Goal: Task Accomplishment & Management: Manage account settings

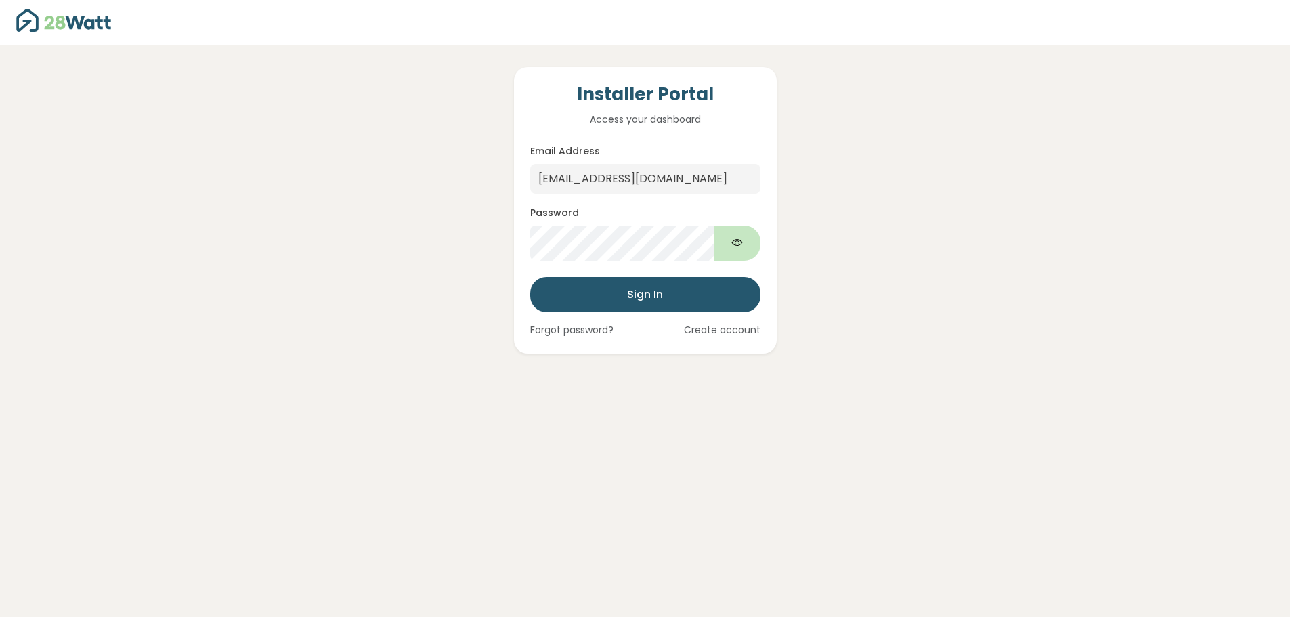
click at [757, 251] on button "Show password" at bounding box center [738, 243] width 46 height 35
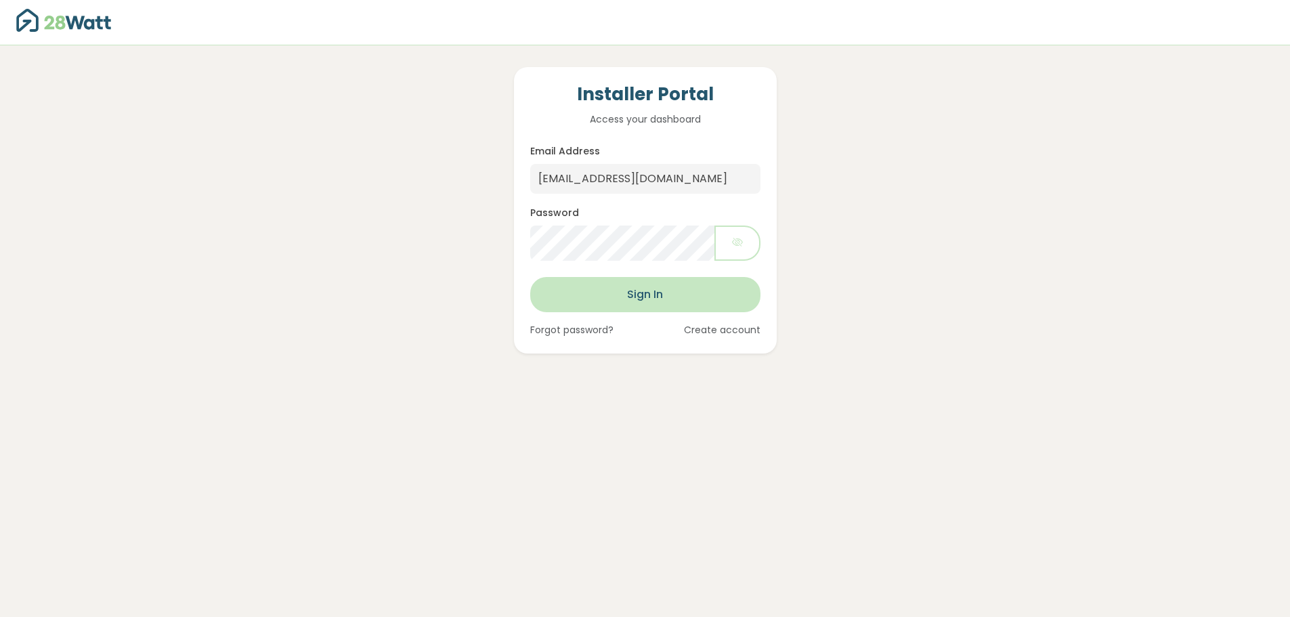
click at [632, 293] on button "Sign In" at bounding box center [645, 294] width 230 height 35
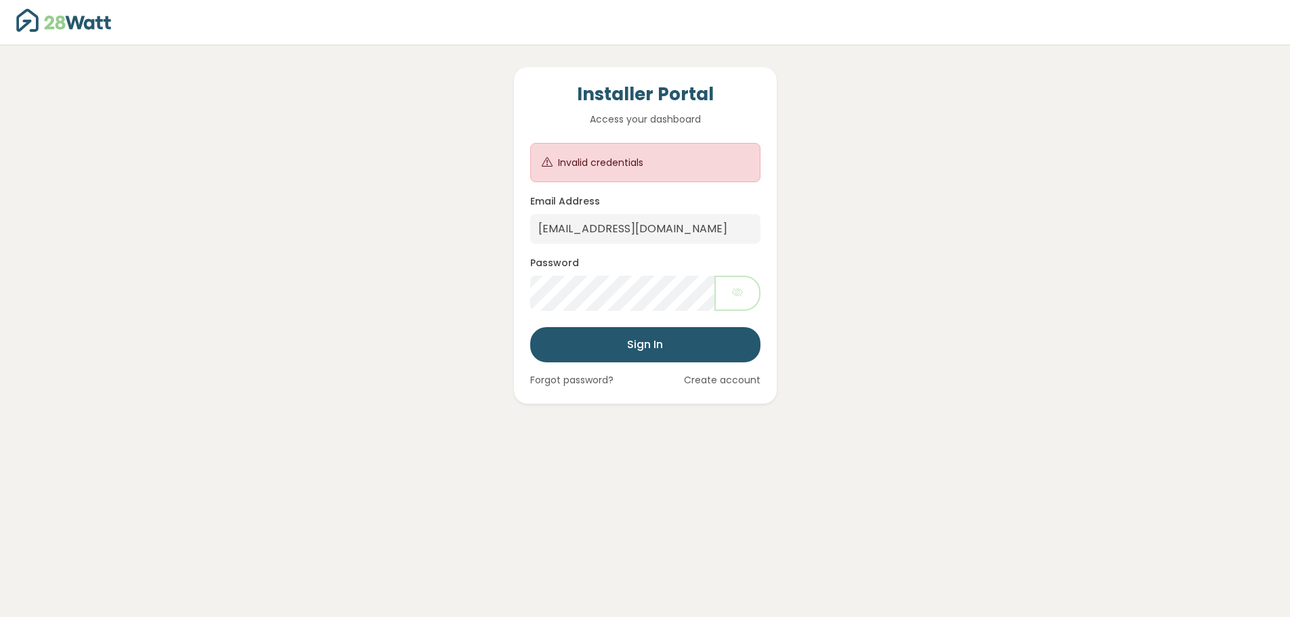
click at [738, 380] on link "Create account" at bounding box center [722, 380] width 77 height 14
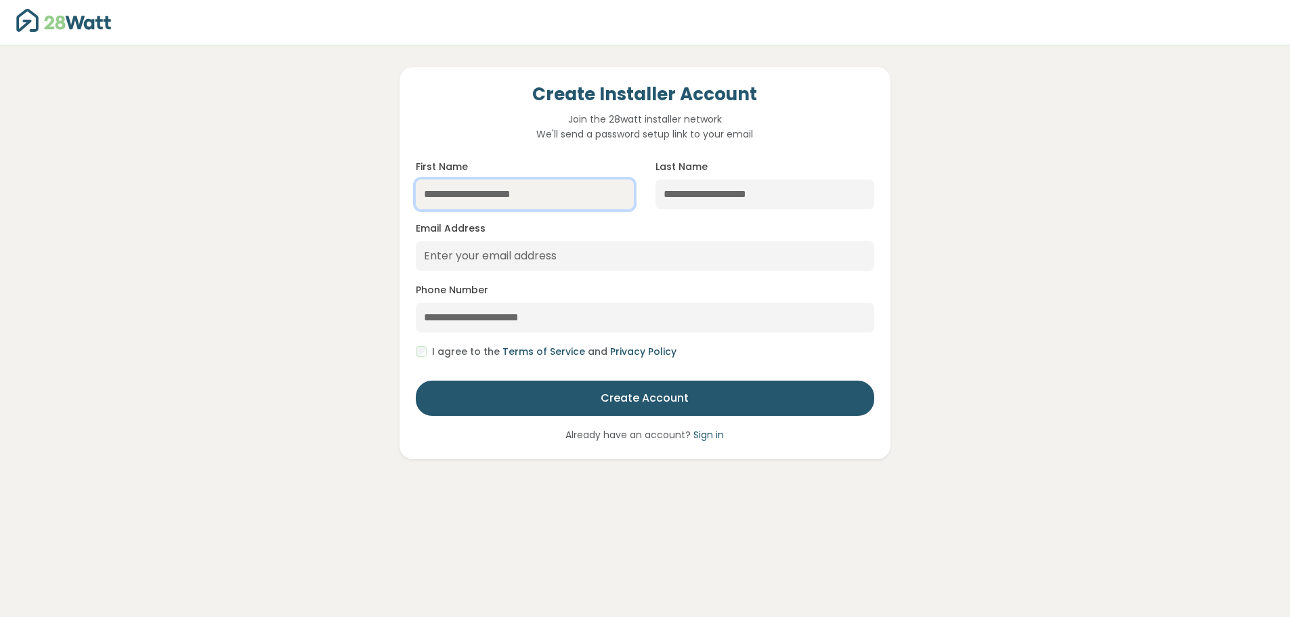
click at [453, 194] on input "First Name" at bounding box center [525, 195] width 219 height 30
type input "*****"
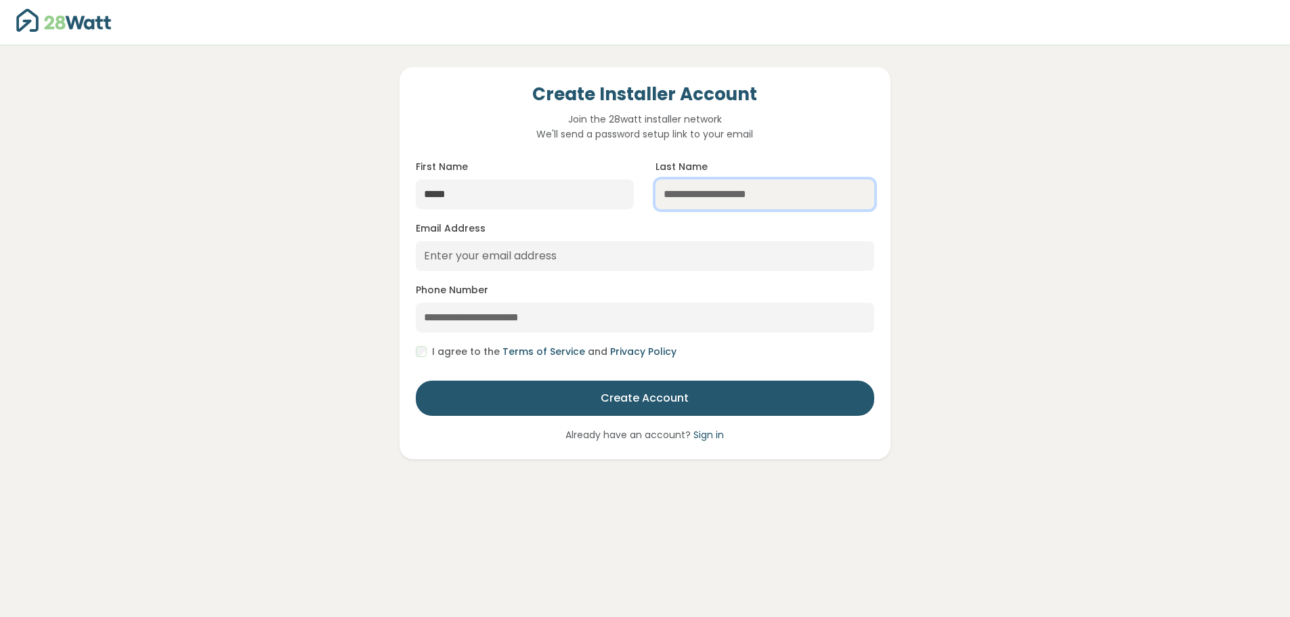
type input "*******"
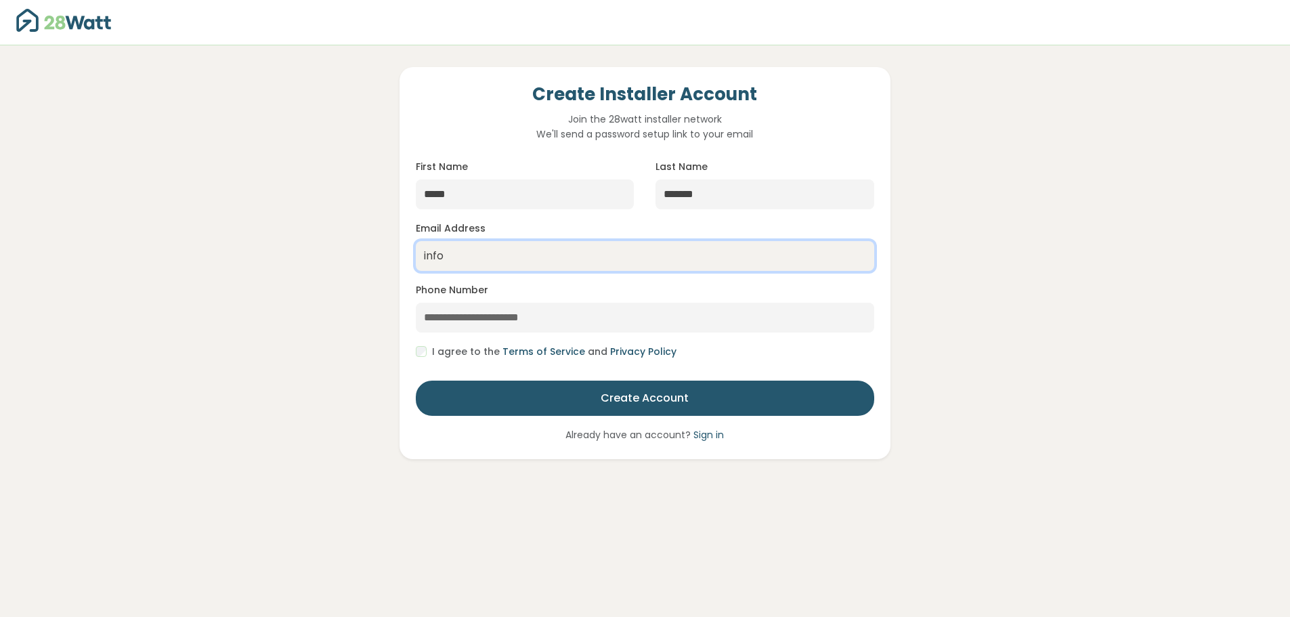
type input "[EMAIL_ADDRESS][DOMAIN_NAME]"
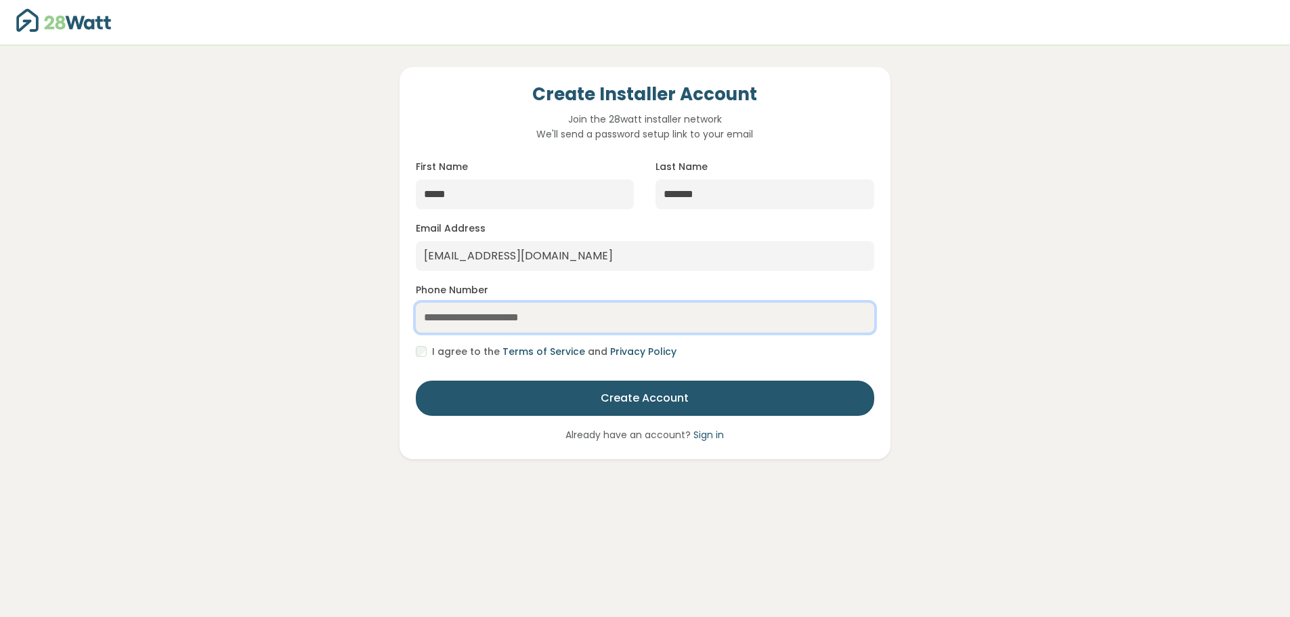
paste input "**********"
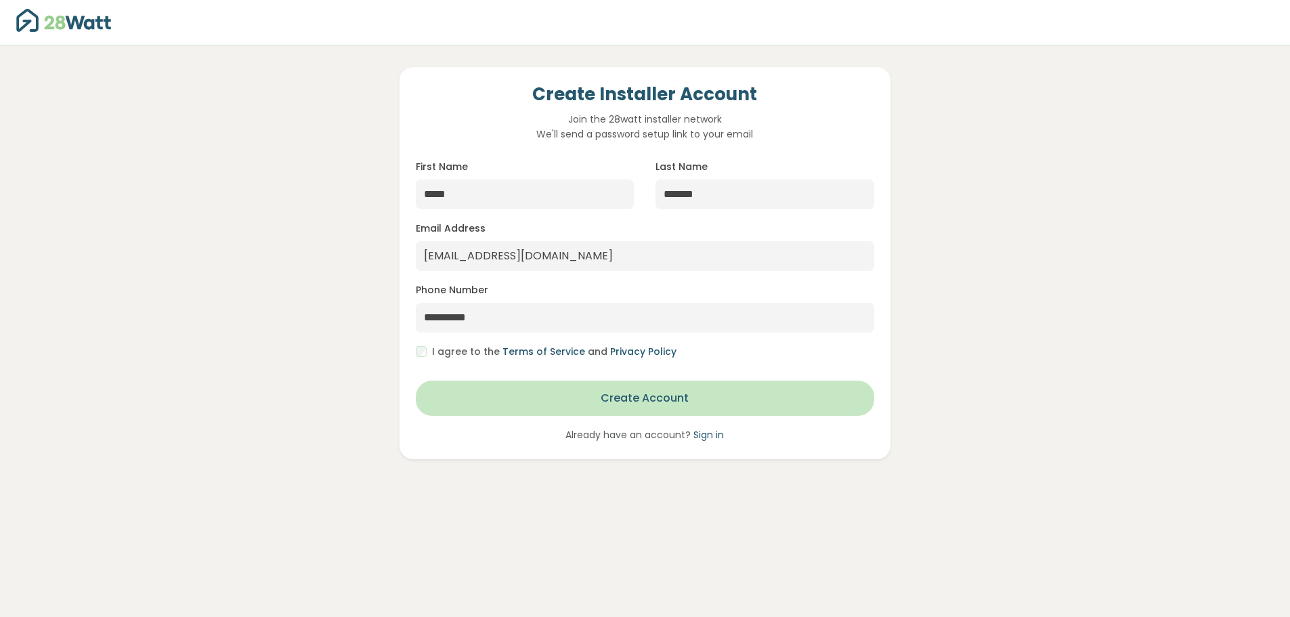
click at [635, 406] on button "Create Account" at bounding box center [645, 398] width 459 height 35
type input "**********"
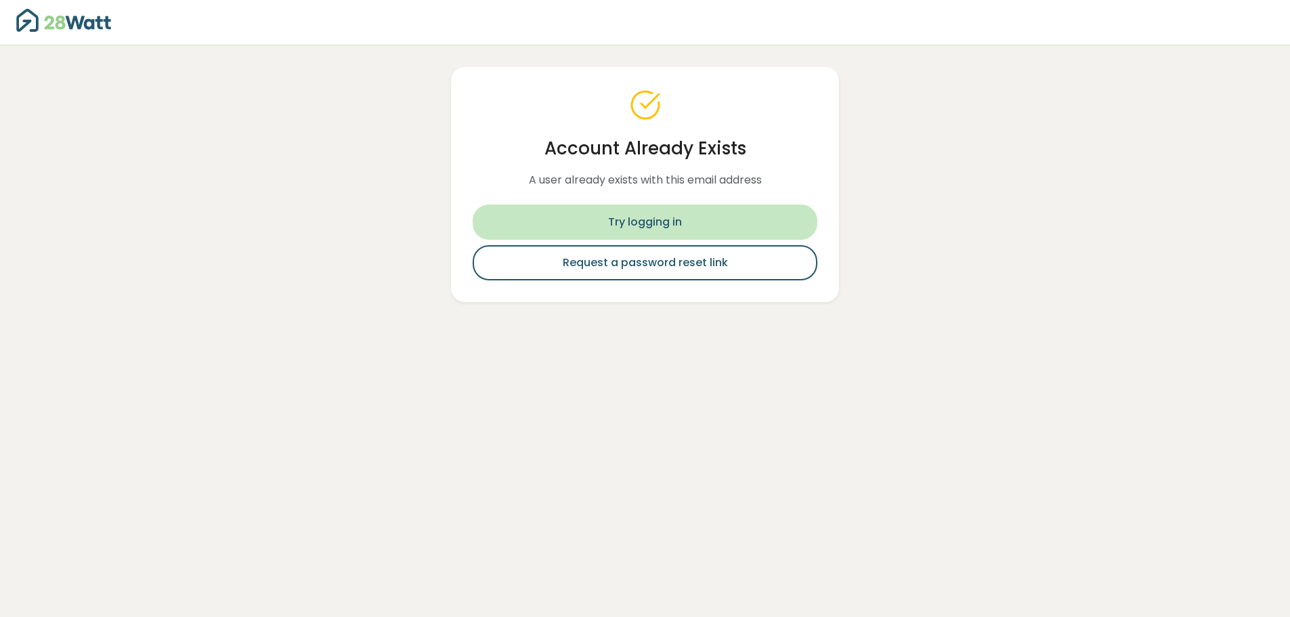
click at [656, 224] on link "Try logging in" at bounding box center [645, 222] width 345 height 35
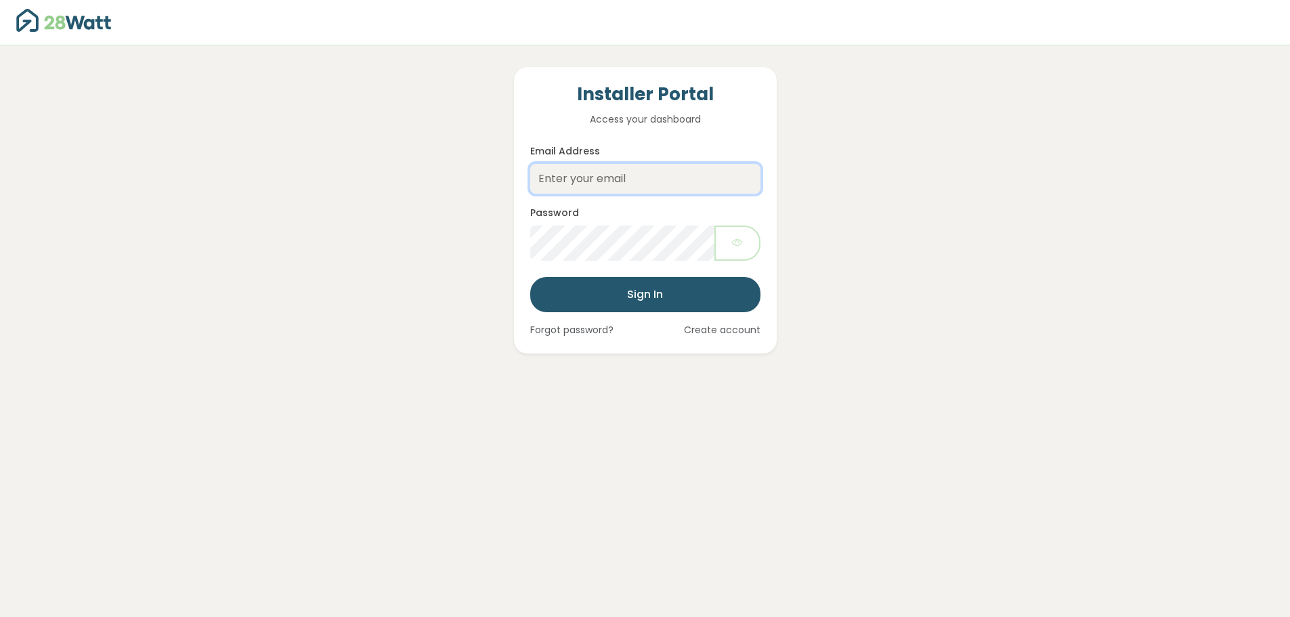
click at [642, 184] on input "Email Address" at bounding box center [645, 179] width 230 height 30
type input "[EMAIL_ADDRESS][DOMAIN_NAME]"
click at [530, 277] on button "Sign In" at bounding box center [645, 294] width 230 height 35
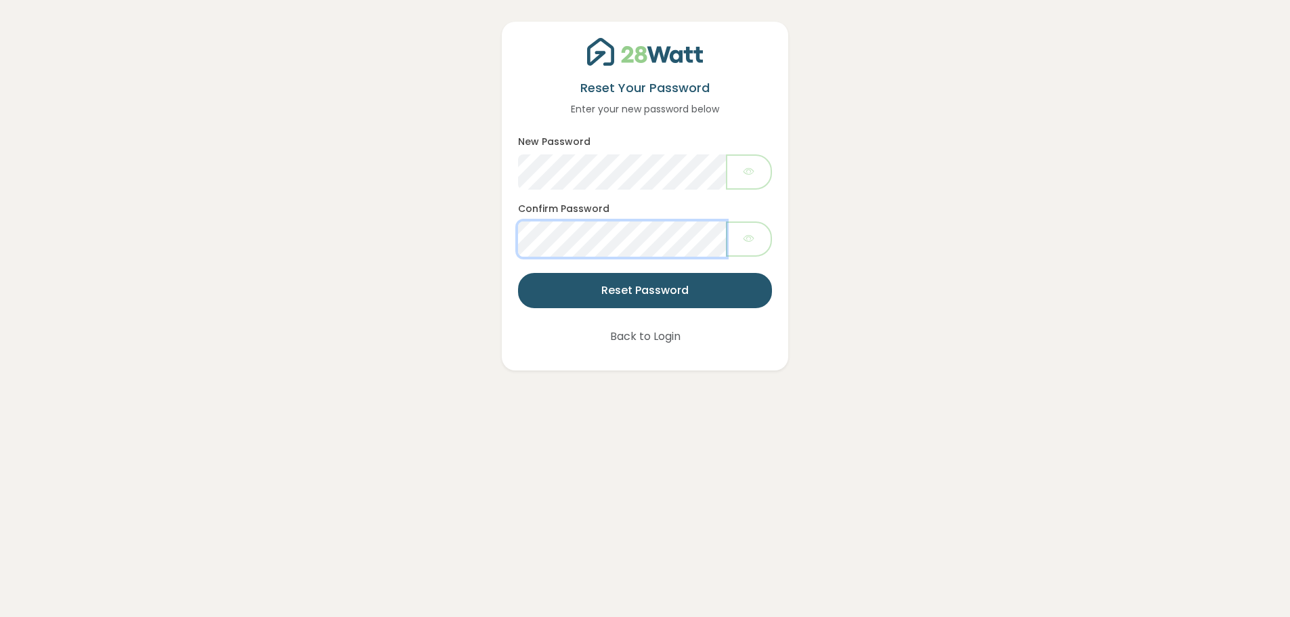
click at [518, 273] on button "Reset Password" at bounding box center [644, 290] width 253 height 35
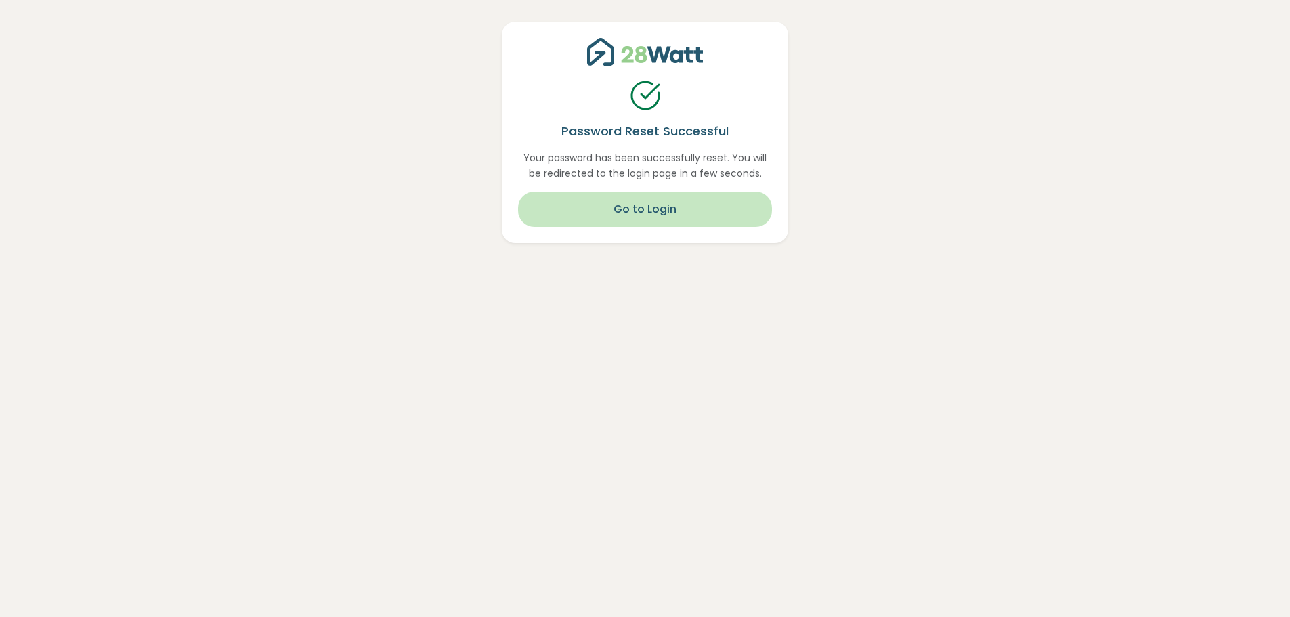
click at [646, 209] on button "Go to Login" at bounding box center [644, 209] width 253 height 35
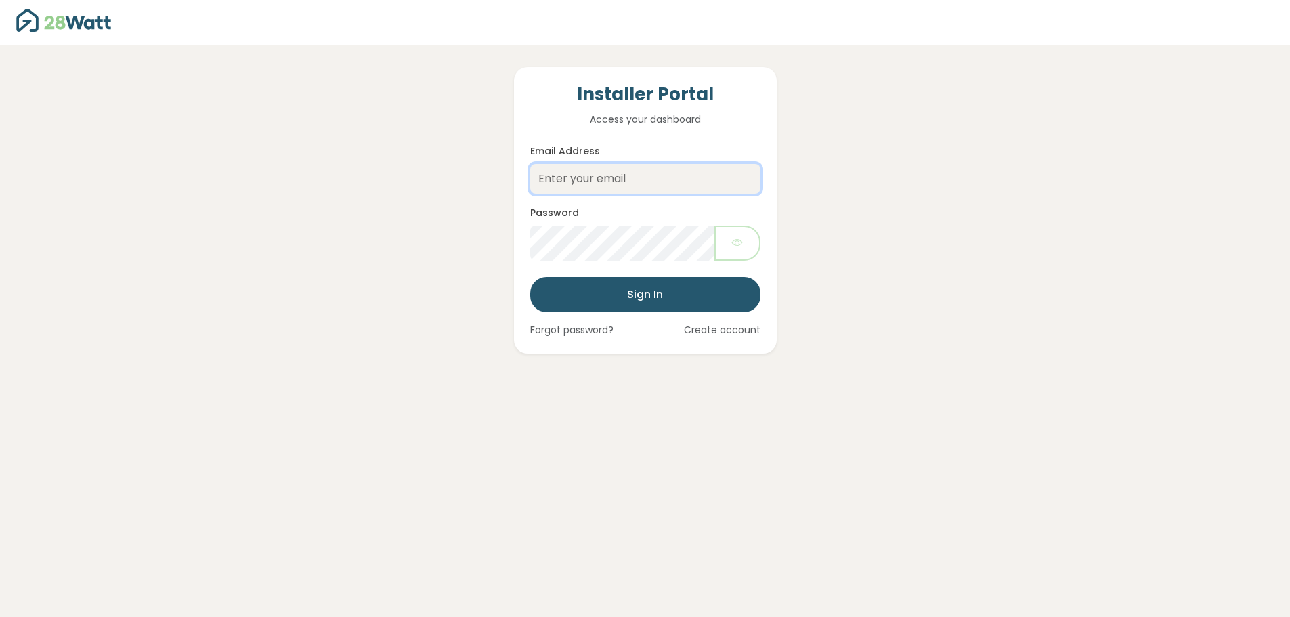
click at [630, 184] on input "Email Address" at bounding box center [645, 179] width 230 height 30
click at [644, 205] on div "Password" at bounding box center [645, 233] width 230 height 56
click at [642, 190] on input "Email Address" at bounding box center [645, 179] width 230 height 30
type input "[EMAIL_ADDRESS][DOMAIN_NAME]"
click at [530, 277] on button "Sign In" at bounding box center [645, 294] width 230 height 35
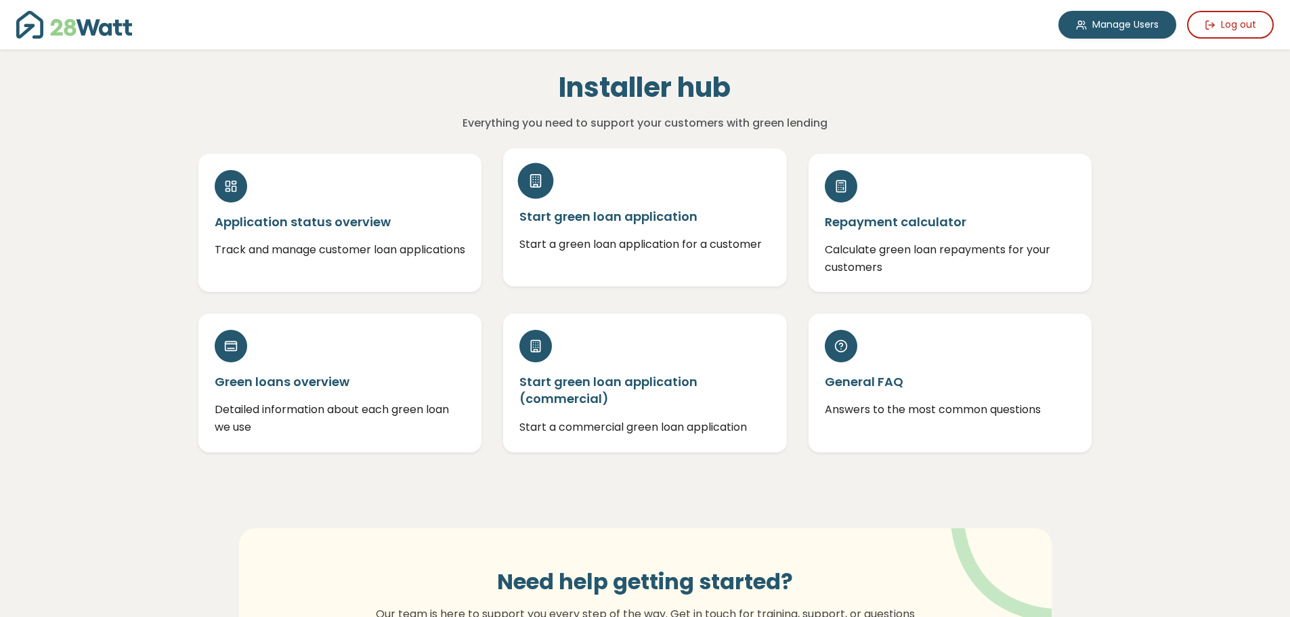
click at [701, 234] on div "Start green loan application Start a green loan application for a customer" at bounding box center [645, 217] width 284 height 138
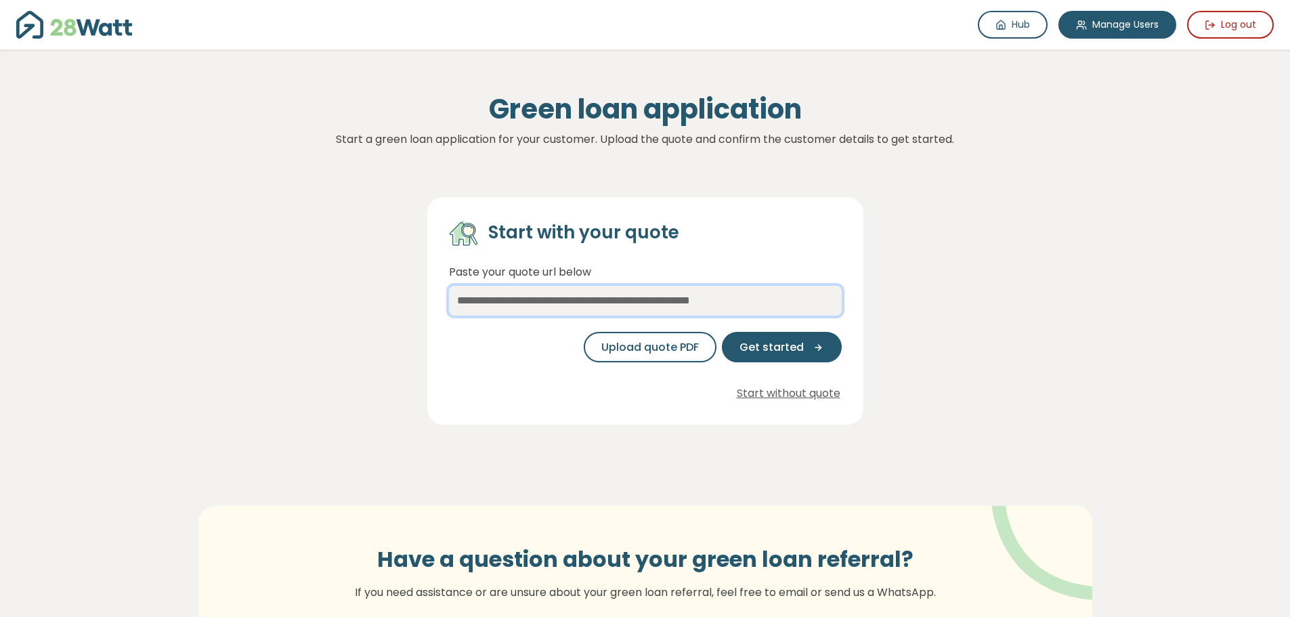
click at [621, 303] on input "text" at bounding box center [645, 301] width 393 height 30
click at [52, 35] on img at bounding box center [74, 25] width 116 height 28
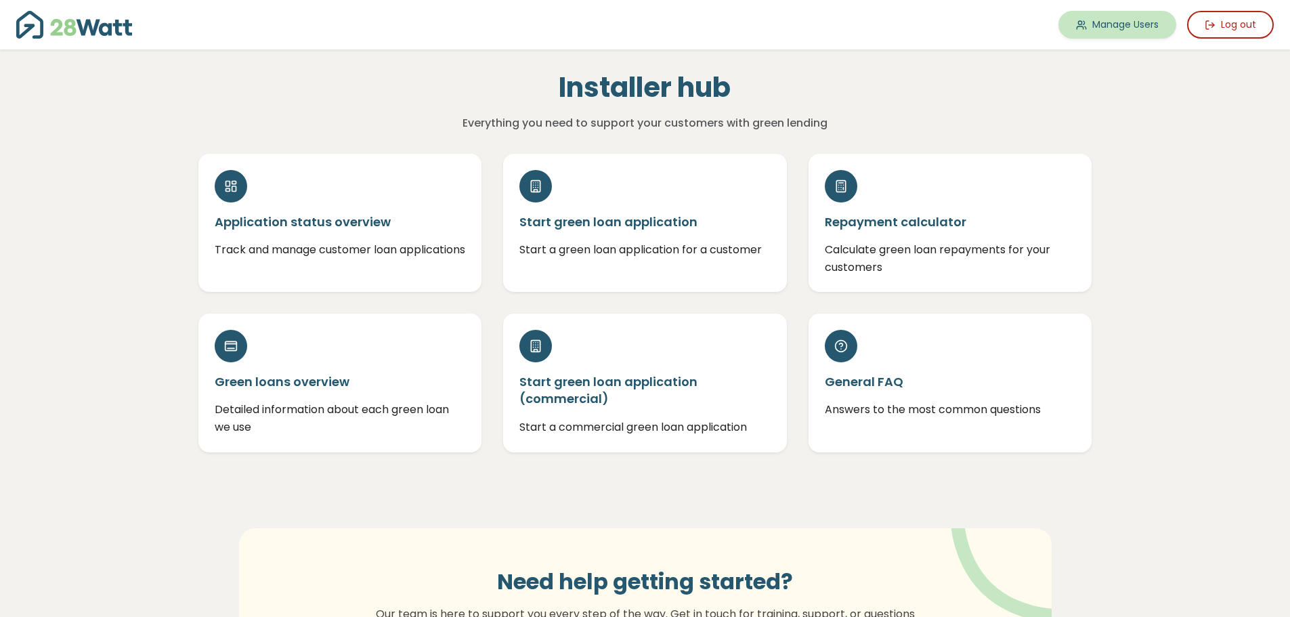
click at [1087, 26] on link "Manage Users" at bounding box center [1118, 25] width 118 height 28
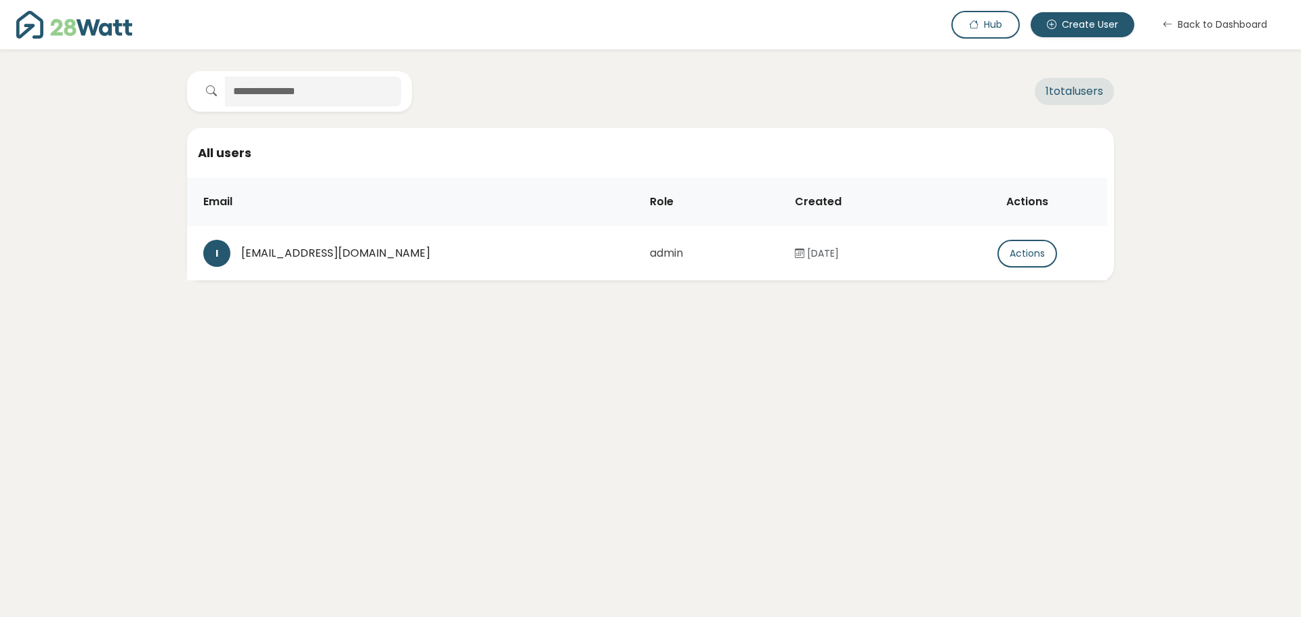
drag, startPoint x: 860, startPoint y: 255, endPoint x: 787, endPoint y: 257, distance: 73.2
click at [787, 257] on td "[DATE]" at bounding box center [868, 253] width 169 height 54
click at [837, 301] on main "1 total users All users Email Role Created Actions I [EMAIL_ADDRESS][DOMAIN_NAM…" at bounding box center [650, 175] width 1301 height 253
click at [1011, 256] on button "Actions" at bounding box center [1027, 254] width 60 height 28
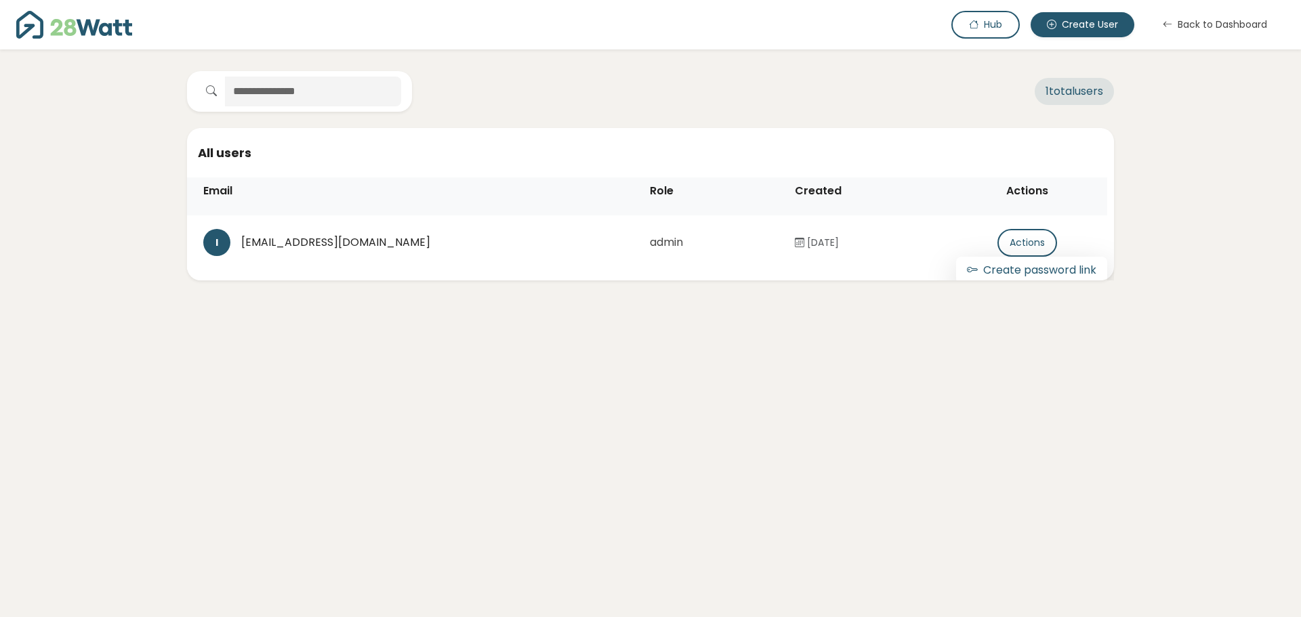
scroll to position [14, 0]
click at [1038, 291] on main "1 total users All users Email Role Created Actions I [EMAIL_ADDRESS][DOMAIN_NAM…" at bounding box center [650, 175] width 1301 height 253
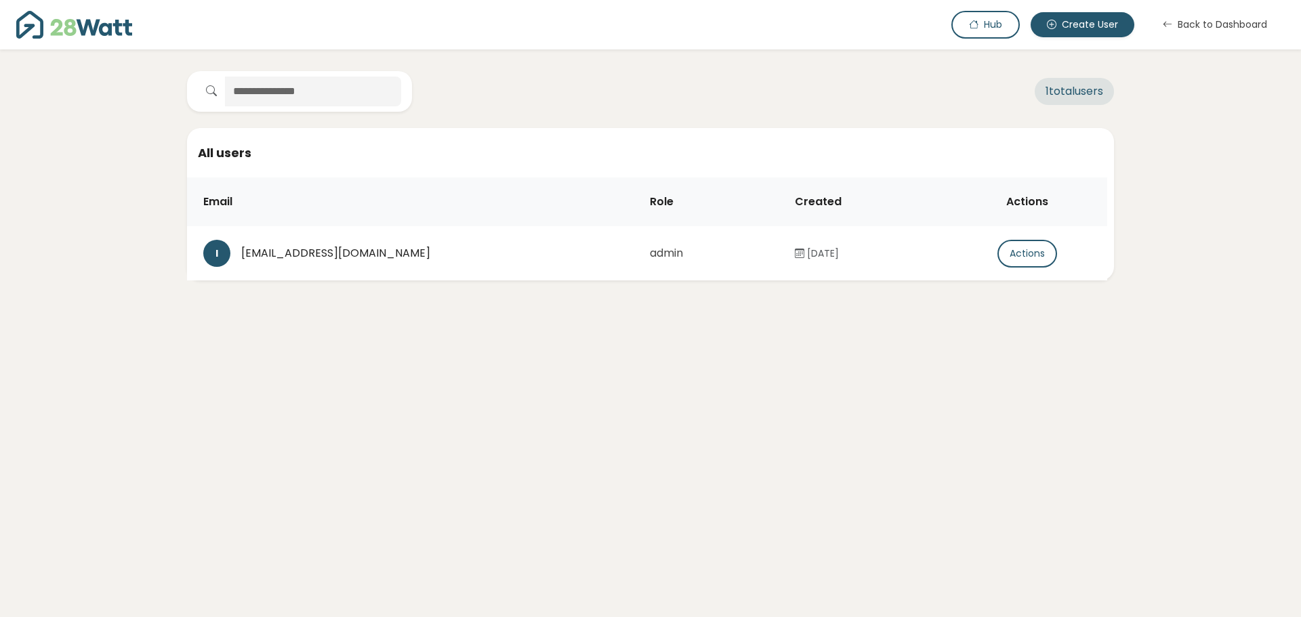
click at [1192, 20] on button "Back to Dashboard" at bounding box center [1215, 25] width 140 height 28
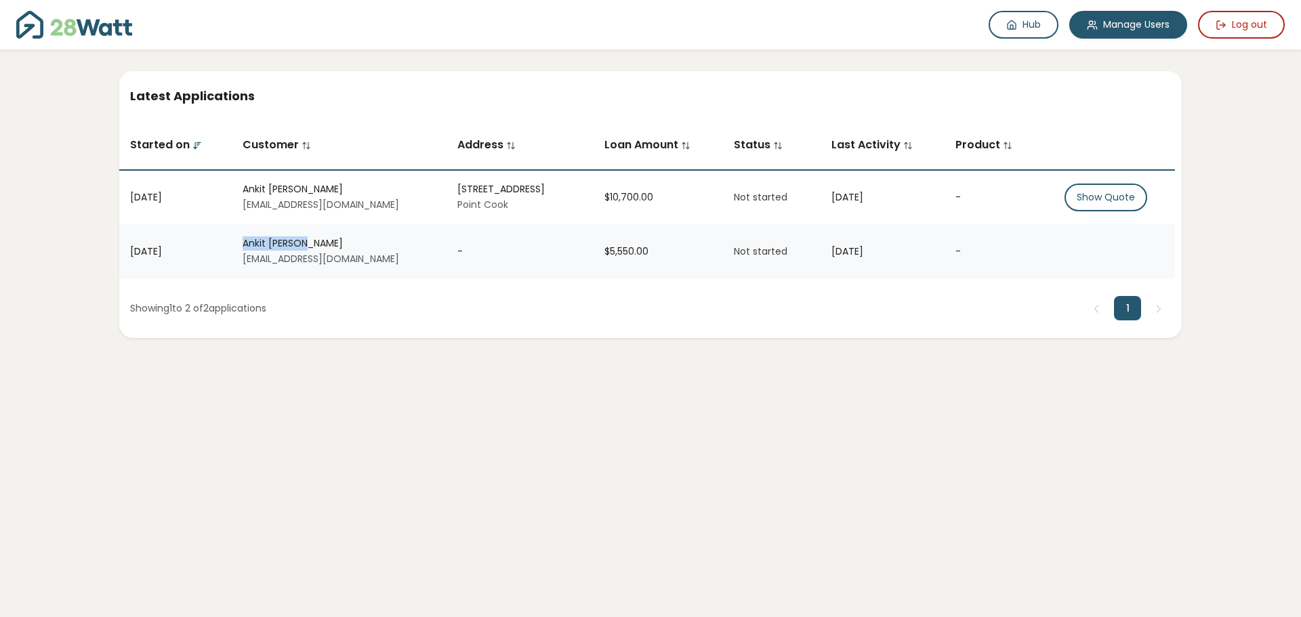
drag, startPoint x: 287, startPoint y: 232, endPoint x: 330, endPoint y: 240, distance: 44.1
click at [330, 240] on td "[PERSON_NAME] [EMAIL_ADDRESS][DOMAIN_NAME]" at bounding box center [339, 251] width 215 height 54
click at [330, 240] on div "[PERSON_NAME]" at bounding box center [339, 243] width 193 height 14
drag, startPoint x: 659, startPoint y: 247, endPoint x: 577, endPoint y: 245, distance: 82.0
click at [577, 245] on tr "[DATE] [PERSON_NAME] [EMAIL_ADDRESS][DOMAIN_NAME] - $5,550.00 Not started [DATE…" at bounding box center [646, 251] width 1055 height 54
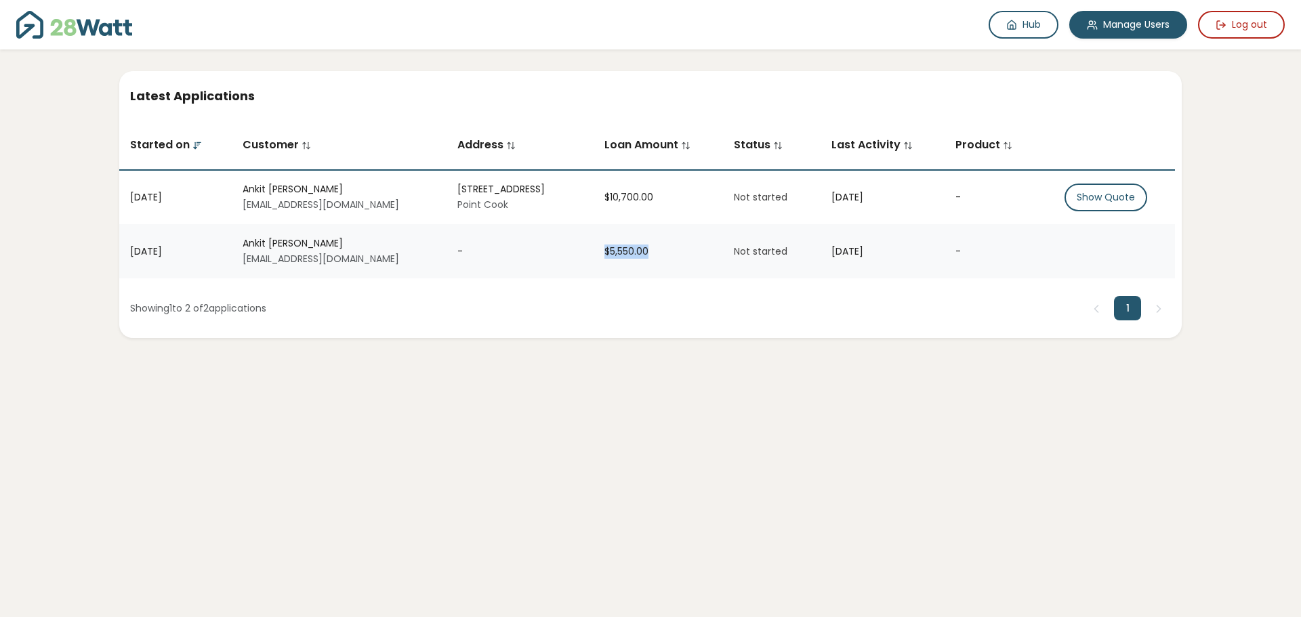
click at [578, 247] on div "-" at bounding box center [519, 252] width 125 height 14
click at [1110, 206] on button "Show Quote" at bounding box center [1105, 198] width 83 height 28
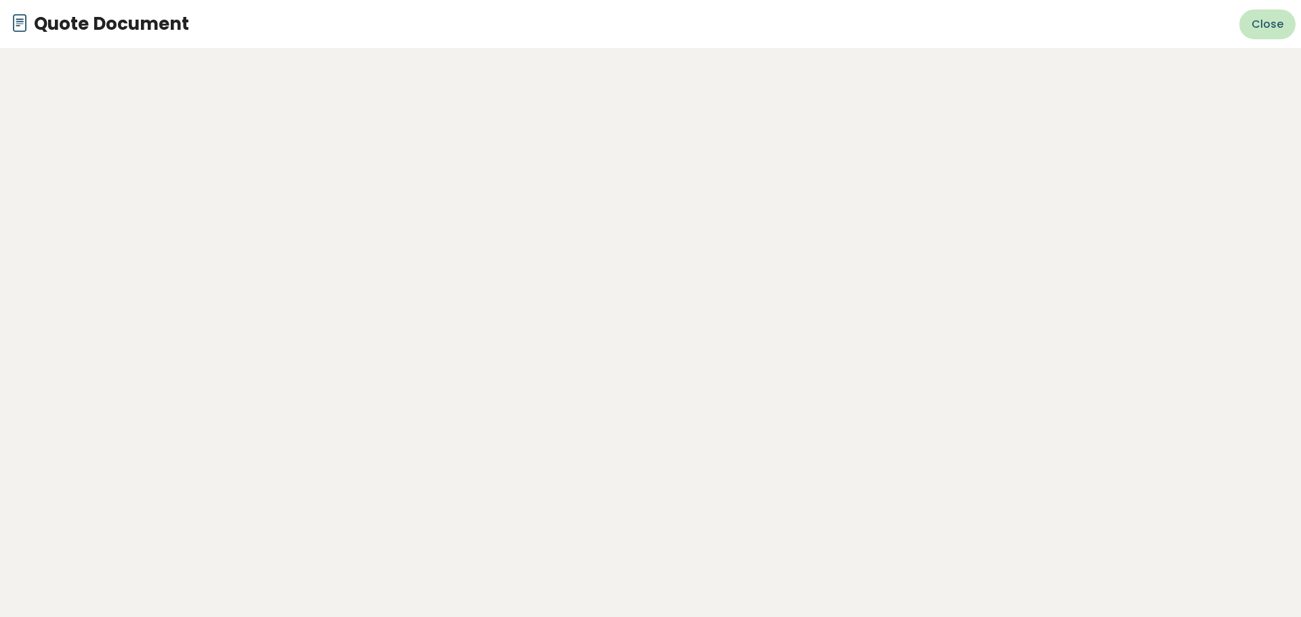
click at [1274, 19] on span "Close" at bounding box center [1267, 24] width 32 height 16
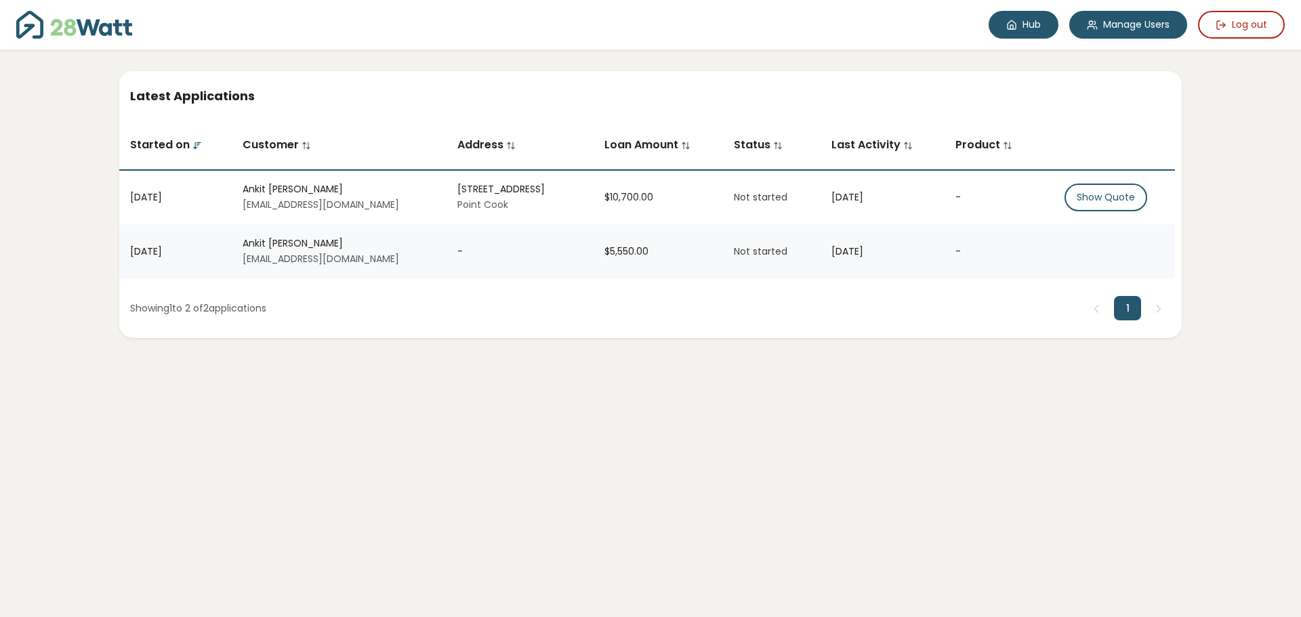
click at [1028, 17] on link "Hub" at bounding box center [1023, 25] width 70 height 28
